Goal: Task Accomplishment & Management: Manage account settings

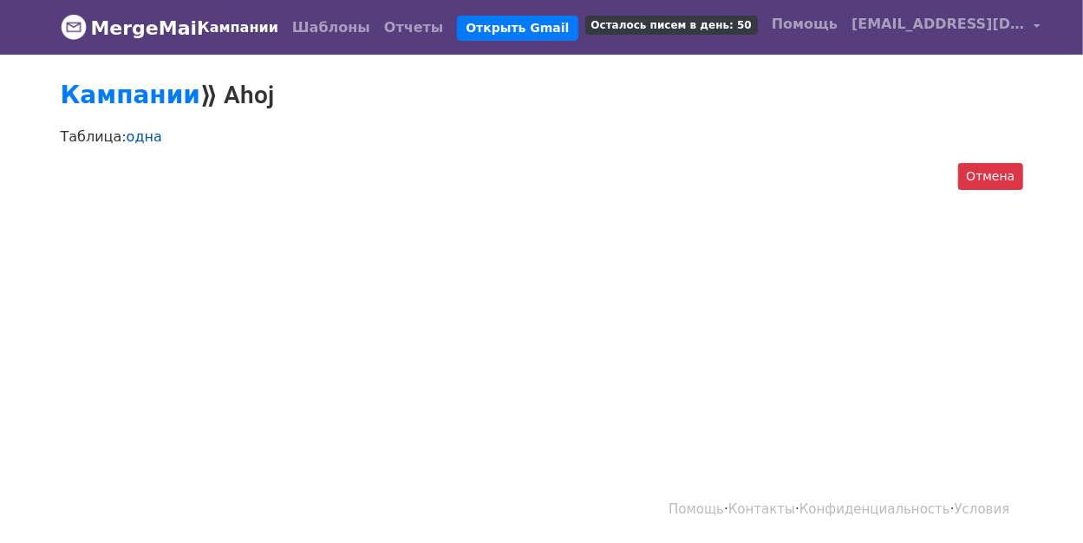
click at [142, 138] on font "одна" at bounding box center [145, 136] width 36 height 16
click at [707, 23] on font "Осталось писем в день: 50" at bounding box center [671, 25] width 160 height 12
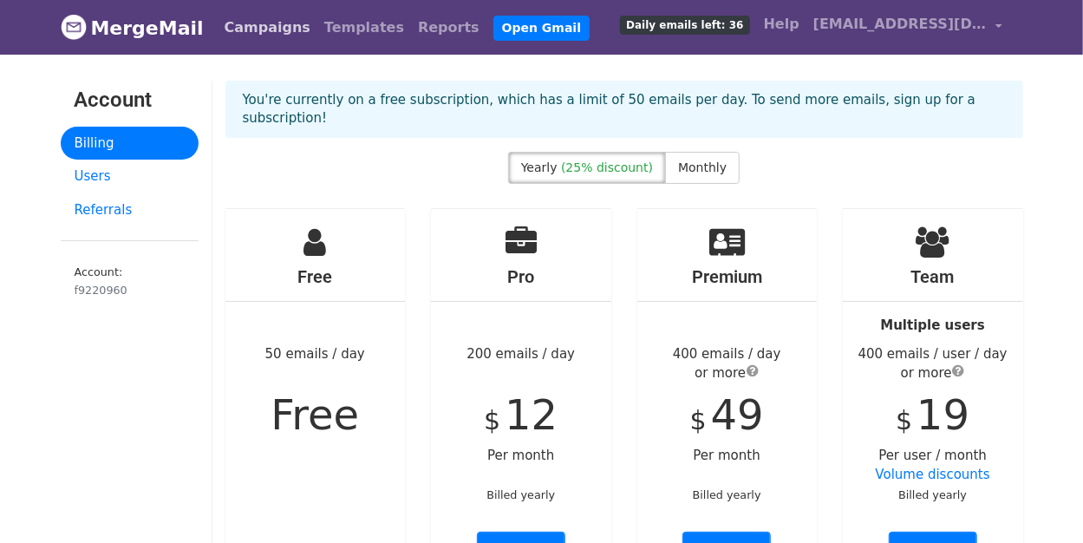
click at [261, 32] on link "Campaigns" at bounding box center [268, 27] width 100 height 35
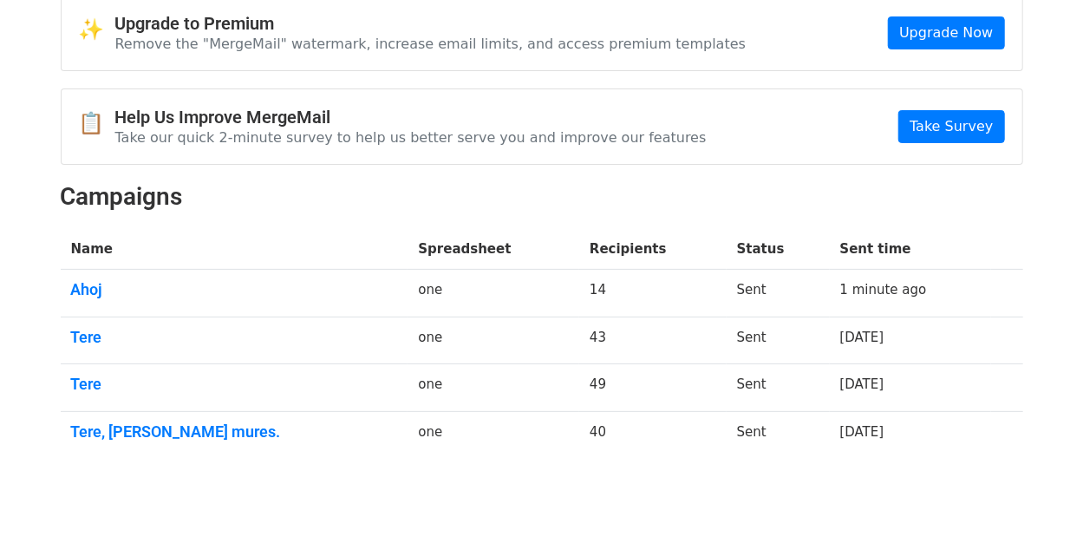
scroll to position [87, 0]
